Goal: Task Accomplishment & Management: Use online tool/utility

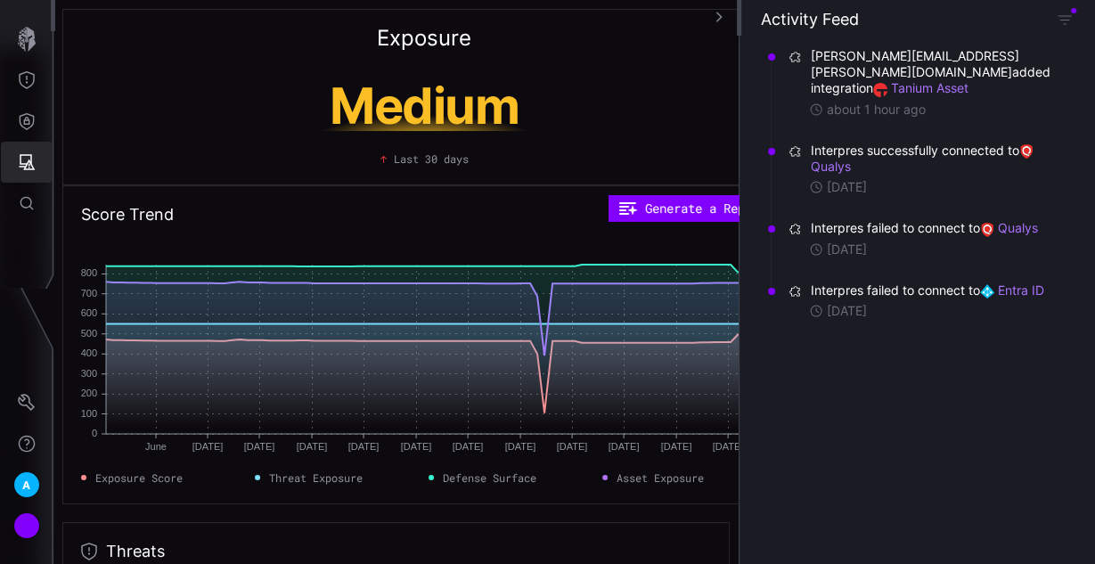
click at [24, 174] on button "Attack Surface" at bounding box center [27, 162] width 52 height 41
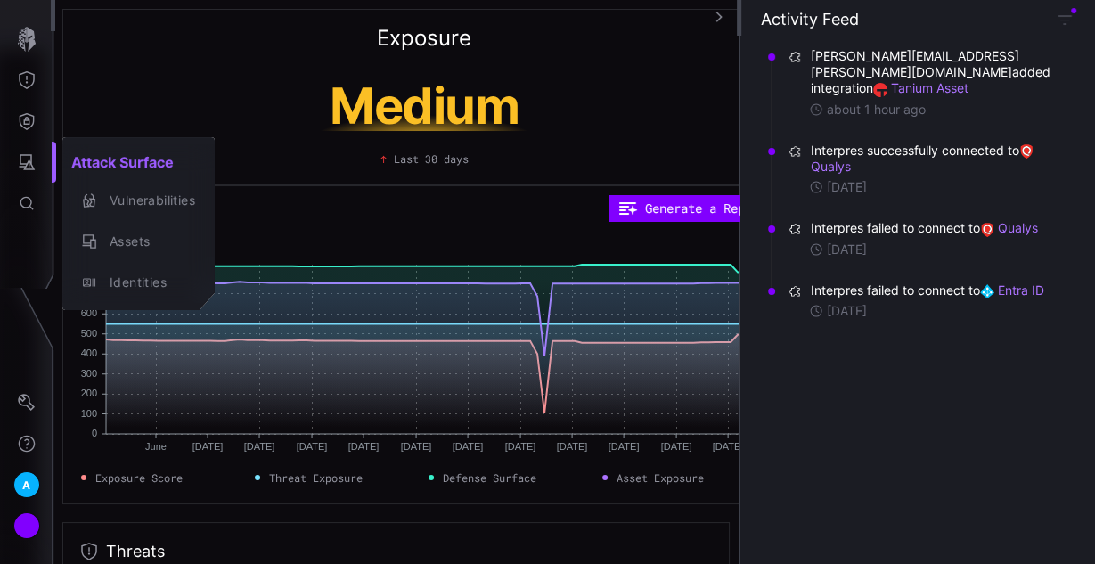
click at [32, 169] on div at bounding box center [547, 282] width 1095 height 564
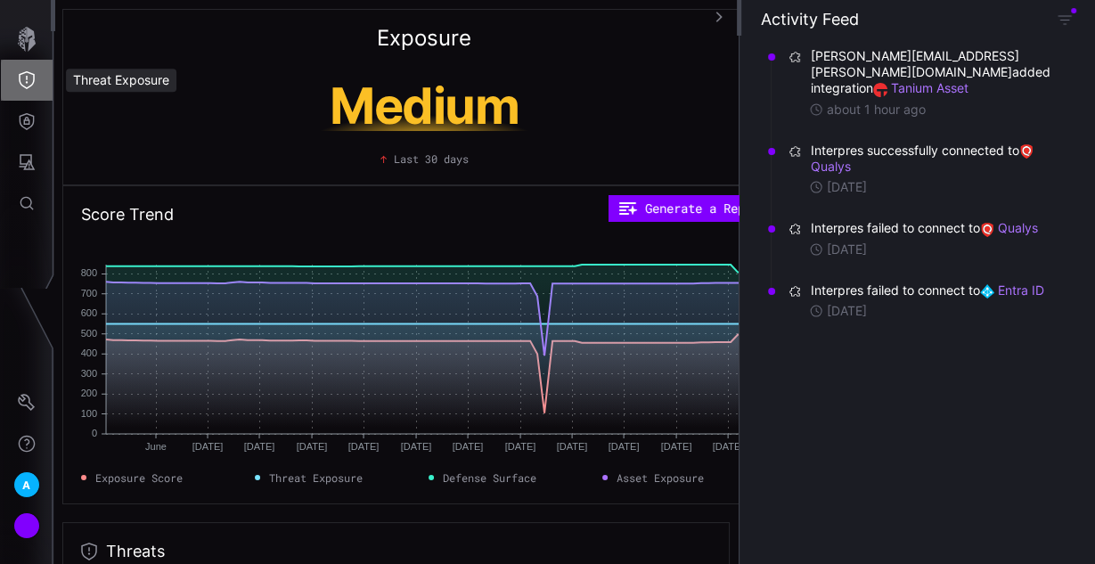
click at [30, 89] on button "Threat Exposure" at bounding box center [27, 80] width 52 height 41
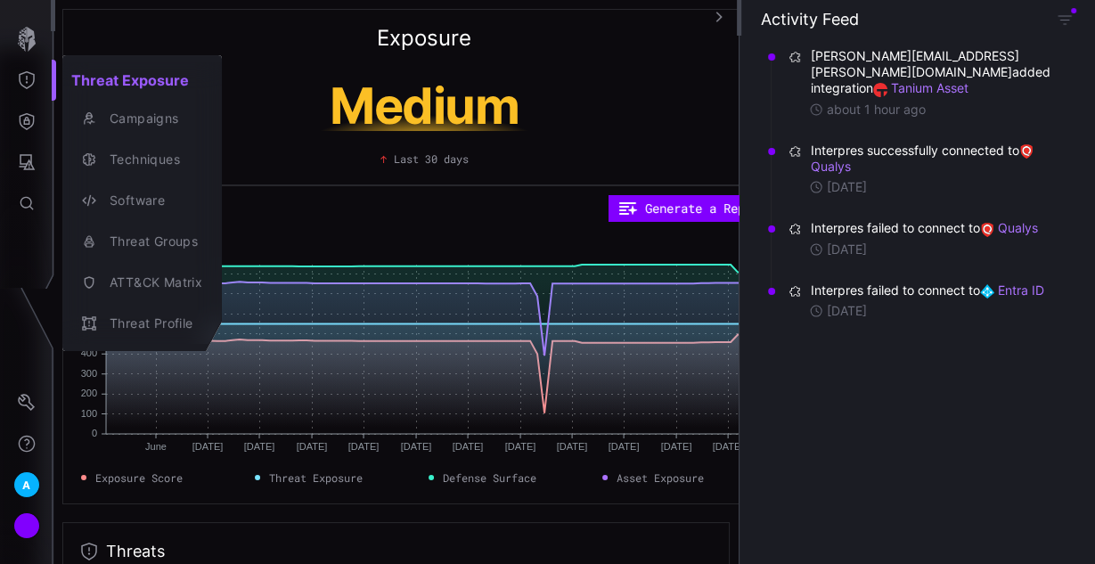
click at [33, 148] on div at bounding box center [547, 282] width 1095 height 564
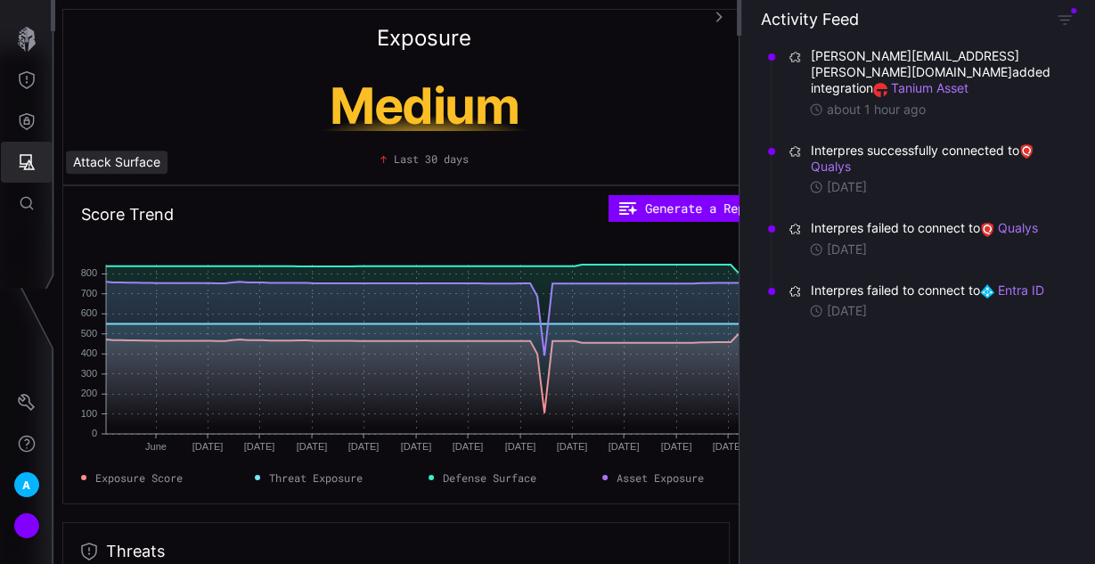
click at [27, 167] on icon "Attack Surface" at bounding box center [27, 162] width 18 height 18
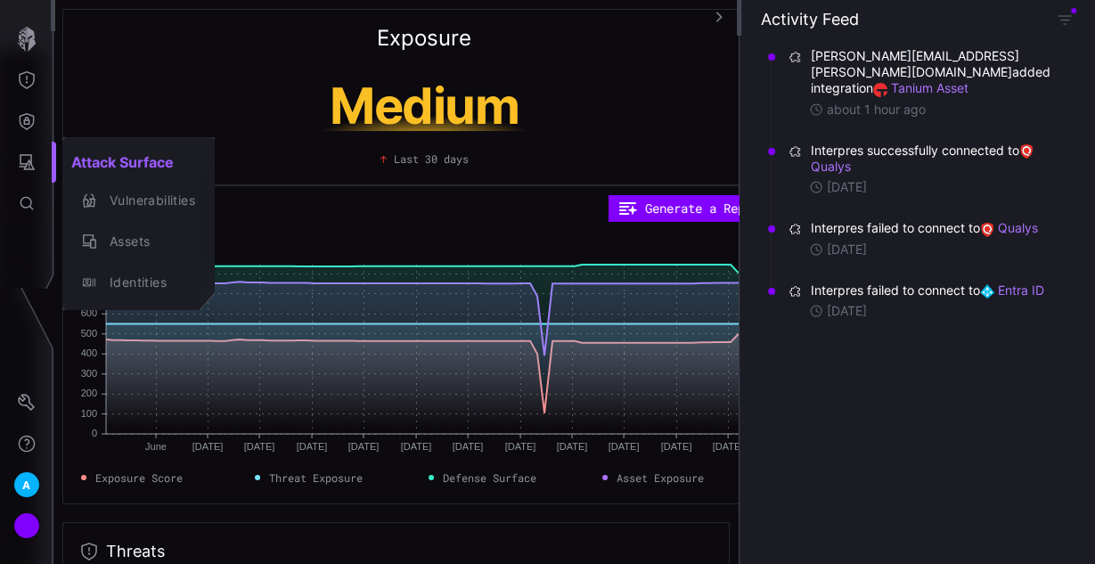
click at [34, 102] on div at bounding box center [547, 282] width 1095 height 564
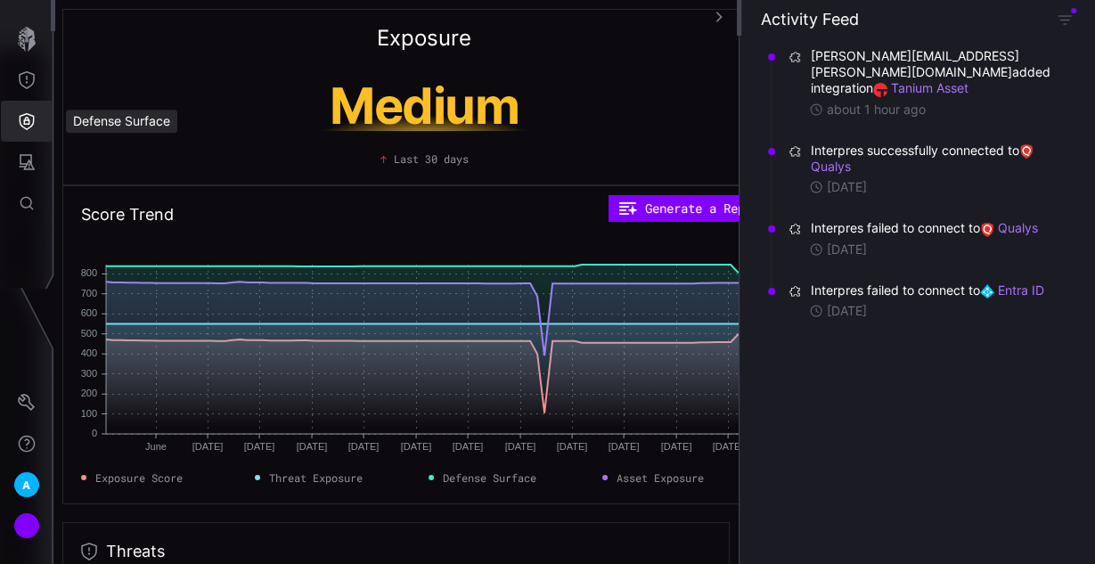
click at [29, 127] on icon "Defense Surface" at bounding box center [27, 121] width 18 height 18
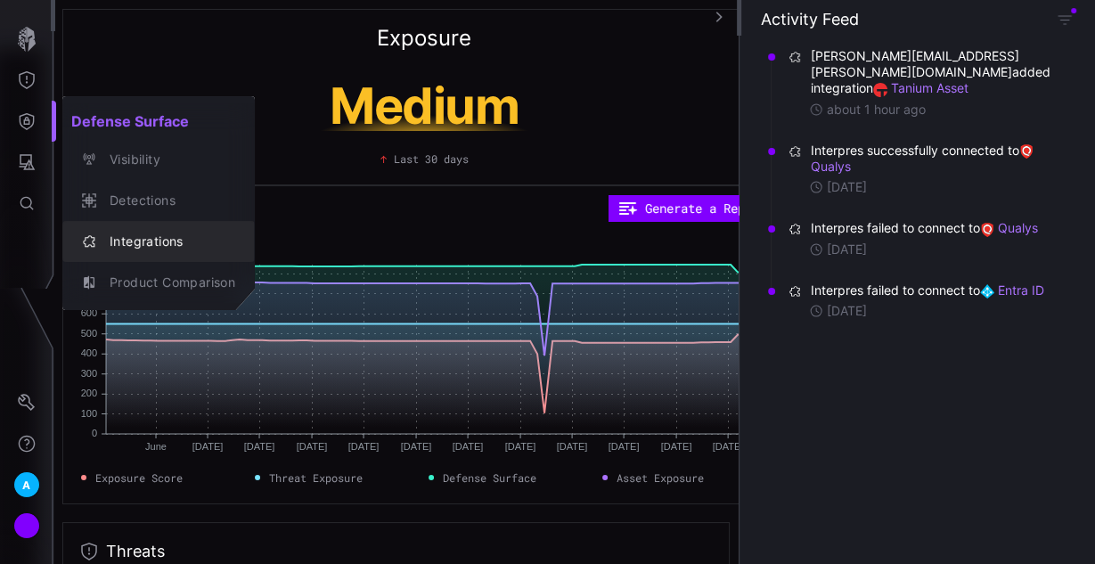
click at [129, 240] on div "Integrations" at bounding box center [168, 242] width 135 height 22
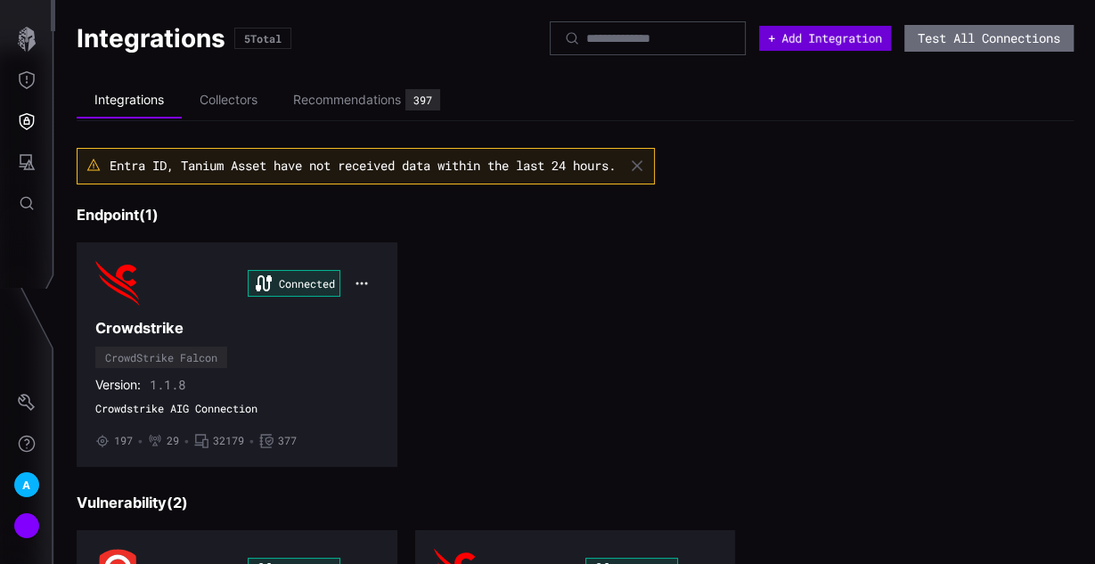
click at [827, 37] on button "+ Add Integration" at bounding box center [825, 38] width 132 height 25
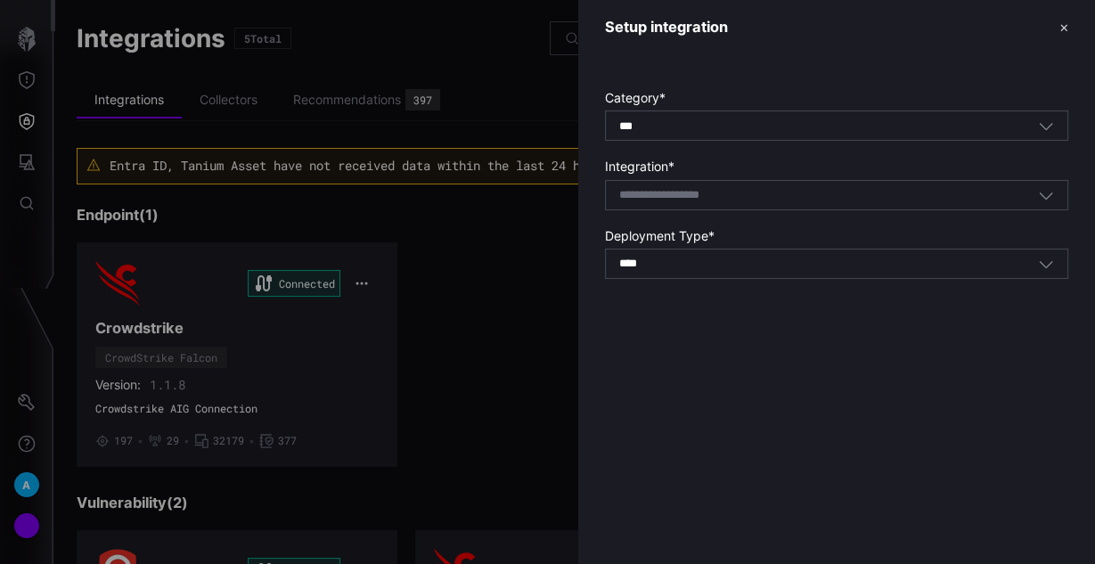
click at [801, 188] on div "Select integration" at bounding box center [828, 195] width 419 height 16
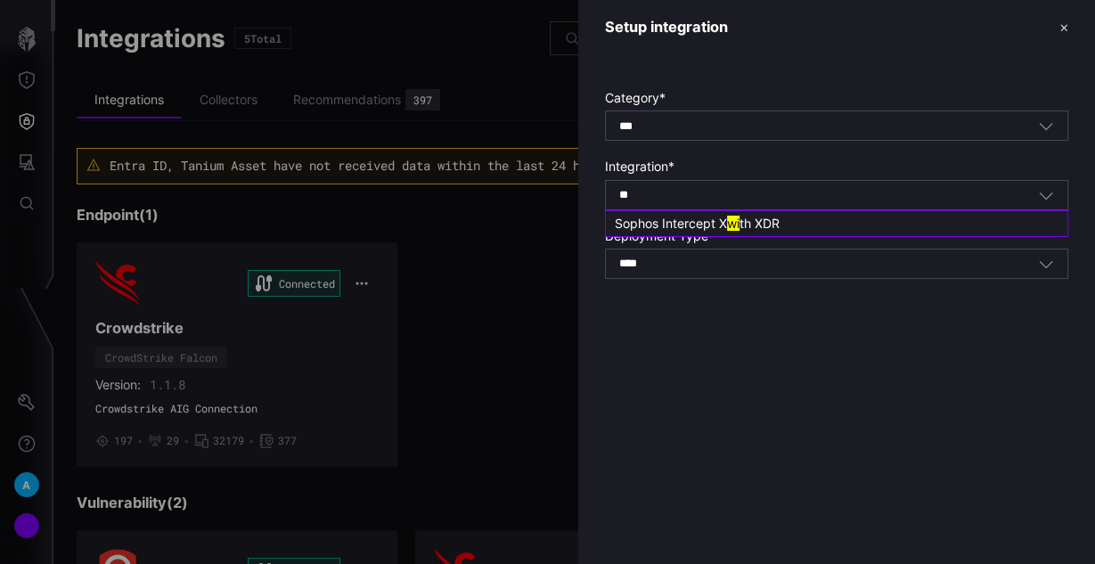
type input "*"
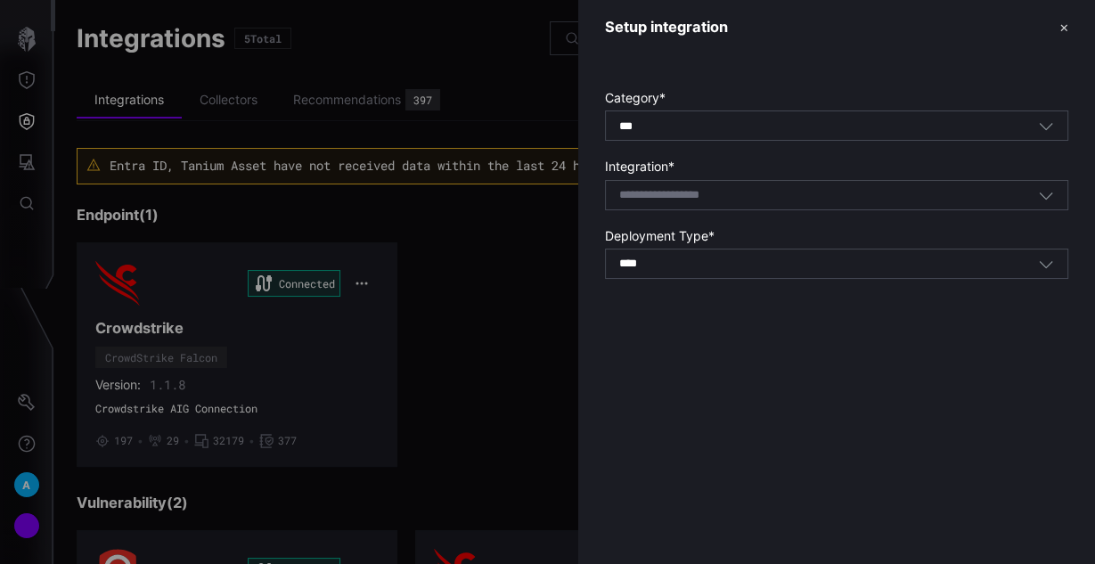
click at [829, 164] on label "Integration *" at bounding box center [836, 167] width 463 height 16
click at [813, 203] on div "Select integration" at bounding box center [836, 195] width 463 height 30
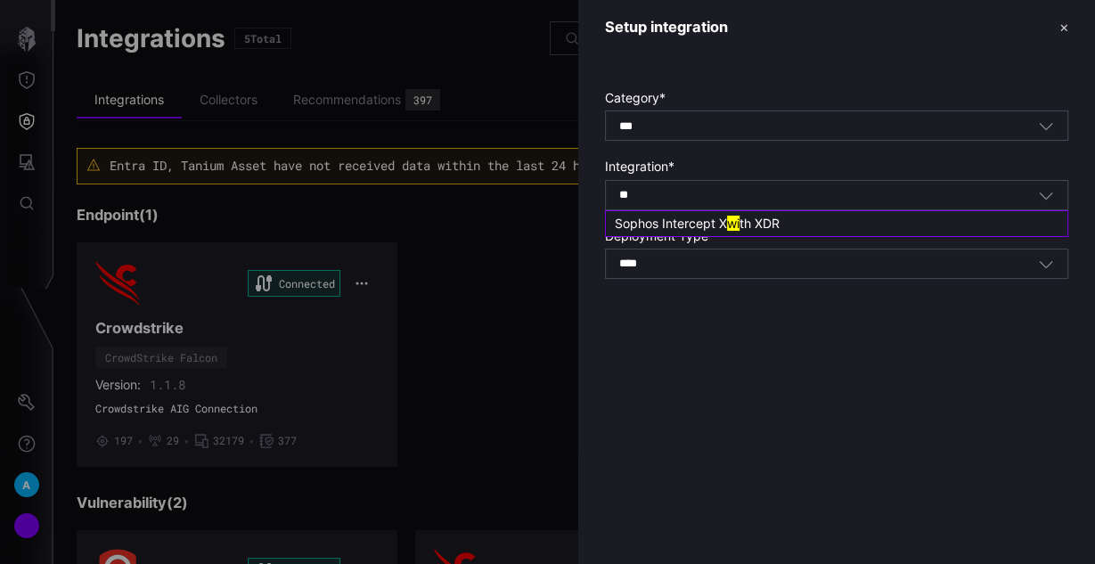
type input "*"
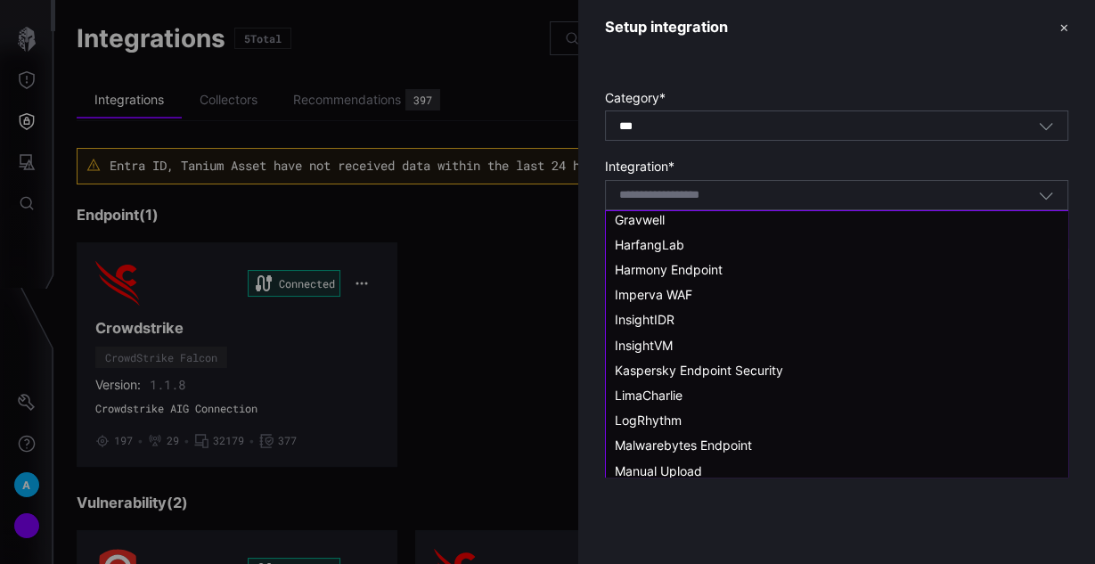
scroll to position [758, 0]
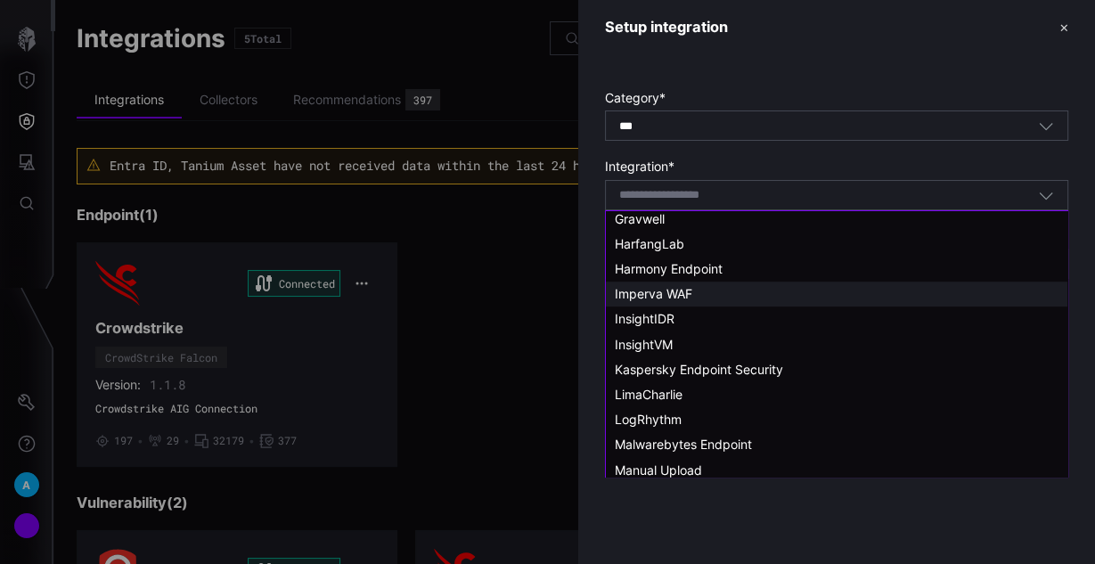
click at [712, 294] on div "Imperva WAF" at bounding box center [837, 294] width 444 height 16
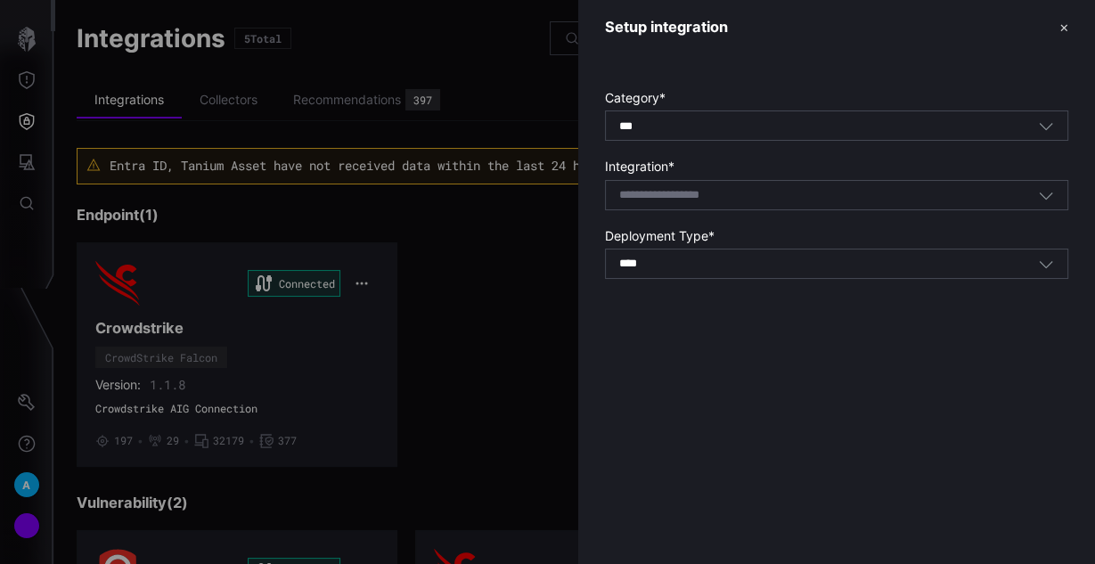
type input "**********"
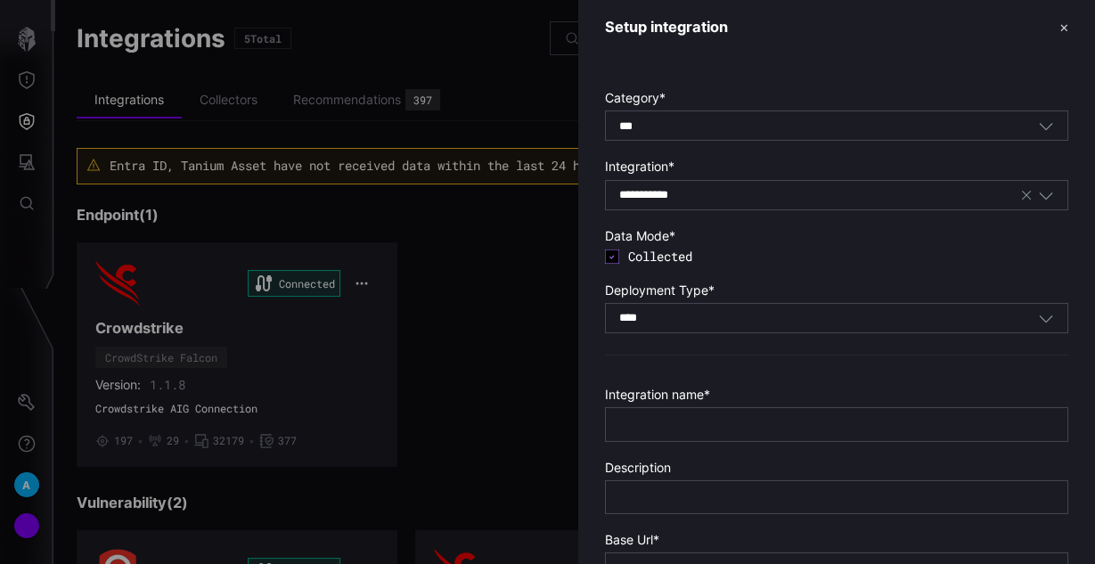
click at [712, 294] on div "AWS Config AWS GuardDuty AWS Inspector AWS Security Hub AhnLab EDR AlienVault U…" at bounding box center [836, 343] width 463 height 267
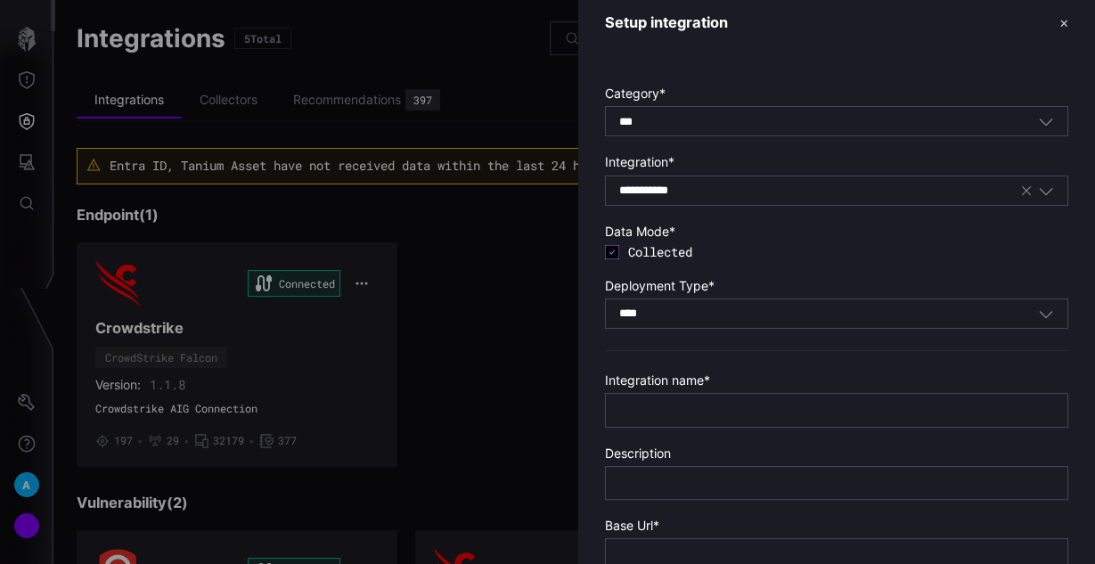
scroll to position [0, 0]
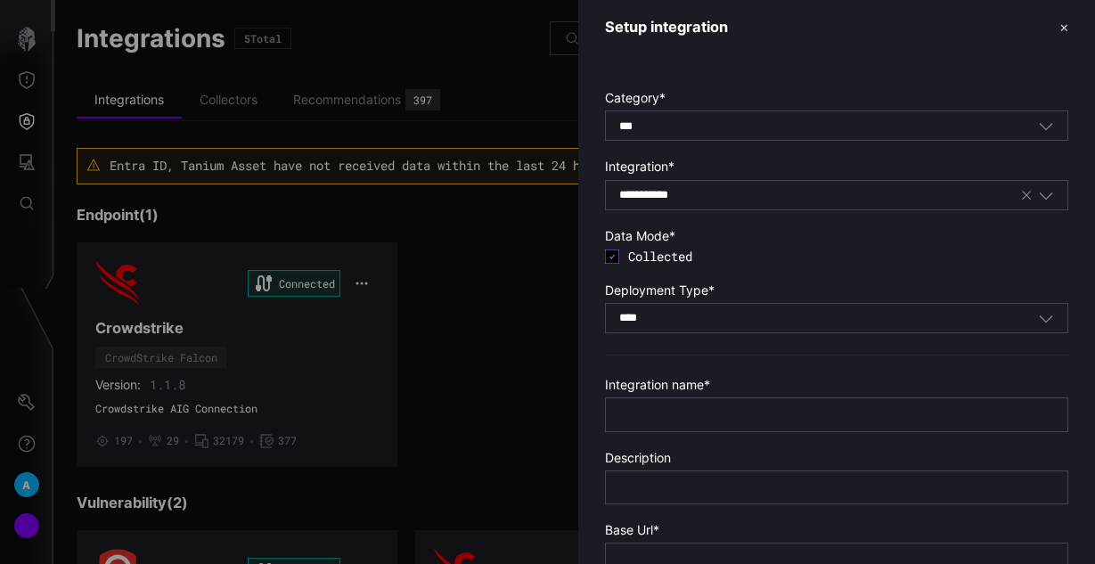
click at [1059, 25] on button "✕" at bounding box center [1063, 27] width 9 height 19
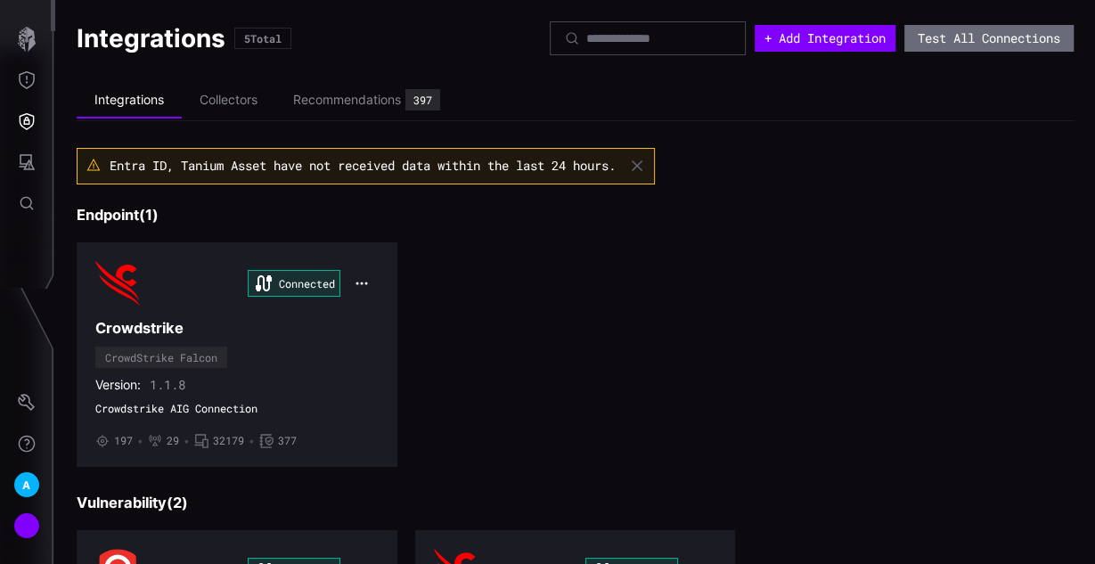
click at [644, 165] on icon "button" at bounding box center [637, 166] width 14 height 14
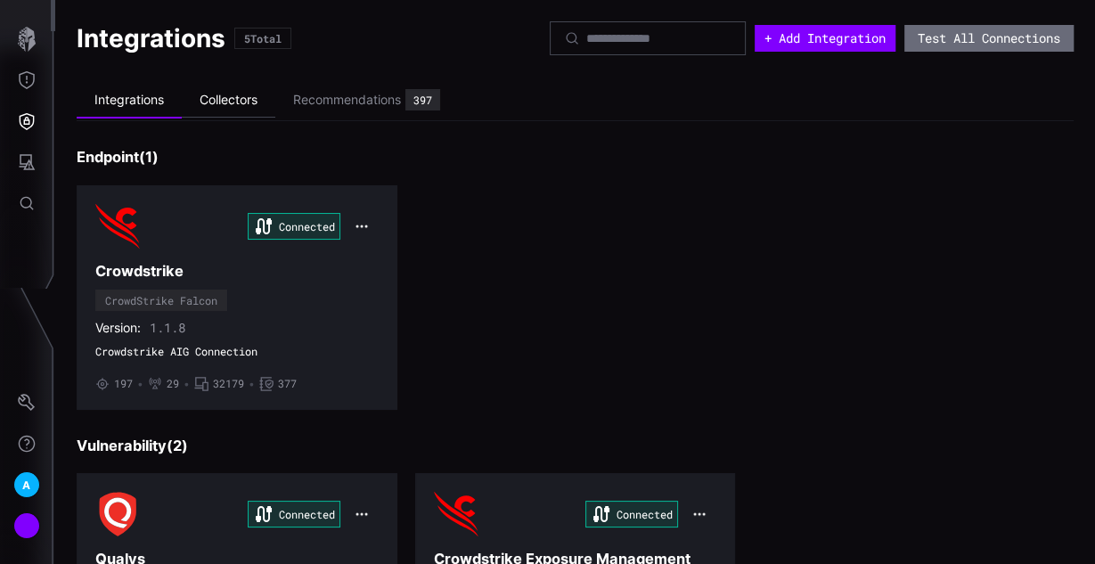
click at [233, 103] on li "Collectors" at bounding box center [229, 100] width 94 height 35
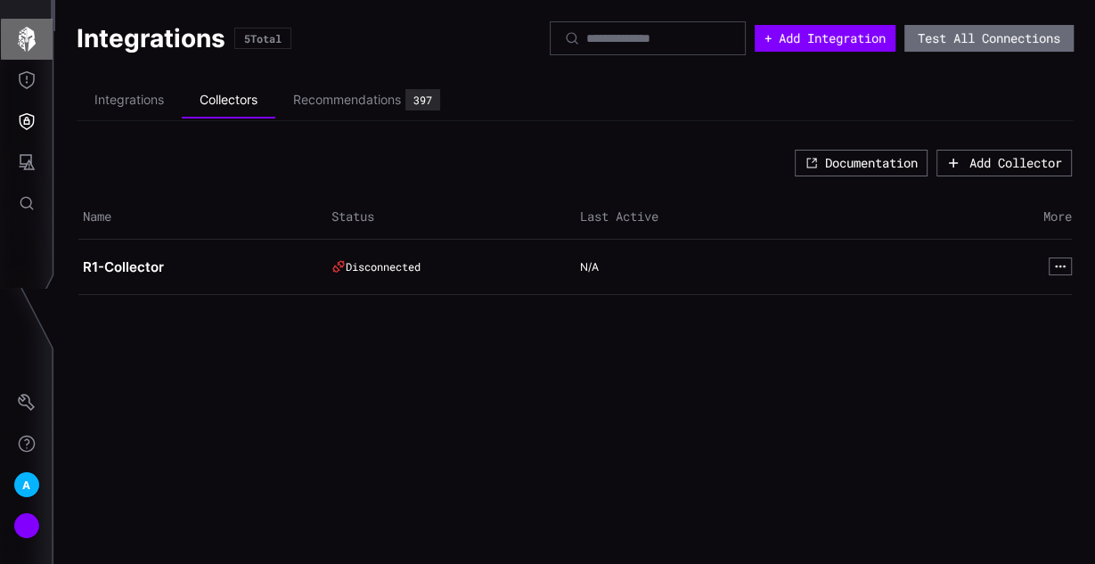
click at [32, 41] on icon "button" at bounding box center [27, 39] width 18 height 25
